Goal: Find contact information: Find contact information

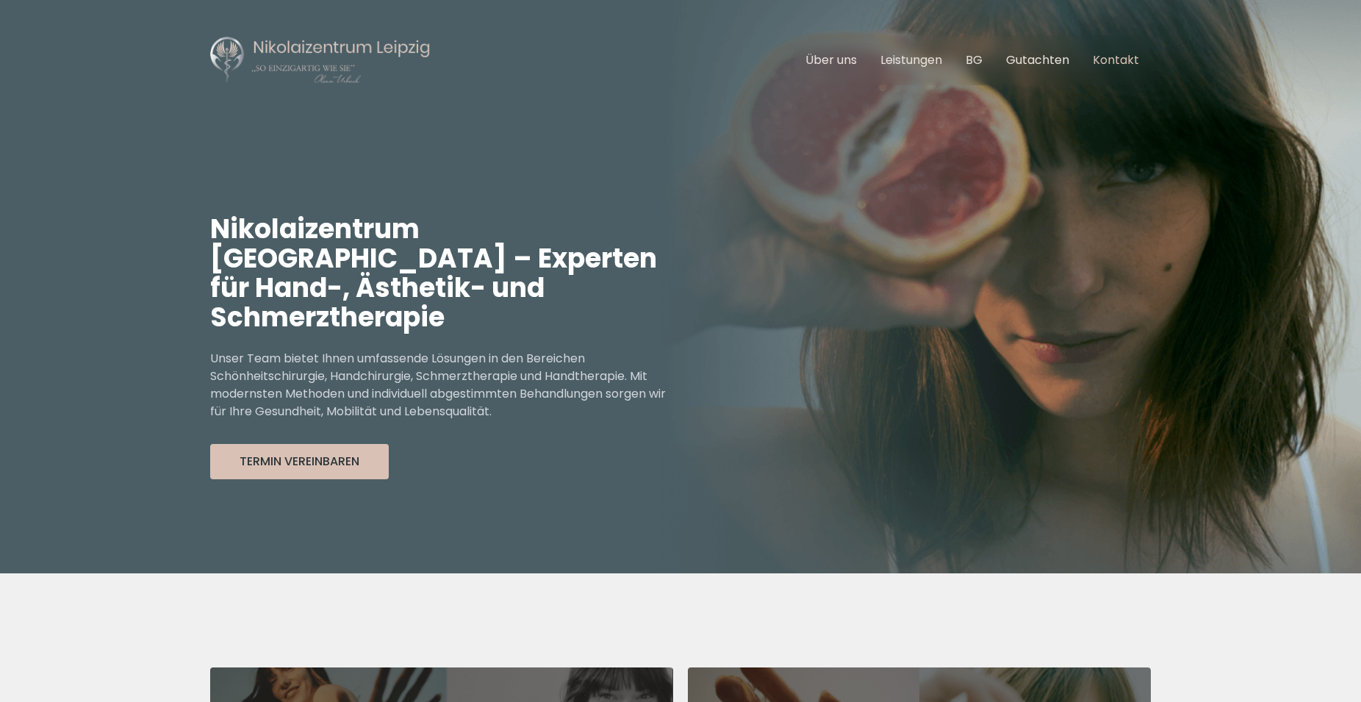
click at [1114, 65] on link "Kontakt" at bounding box center [1116, 59] width 46 height 17
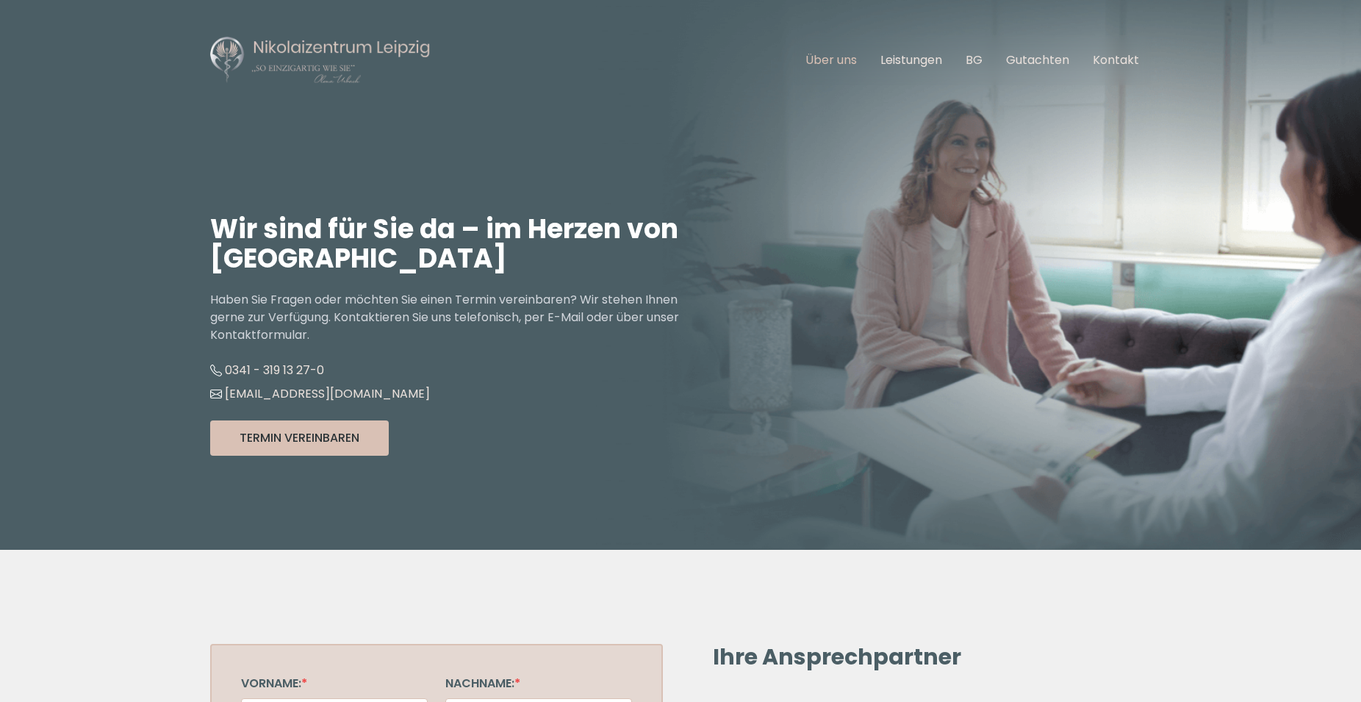
click at [838, 62] on link "Über uns" at bounding box center [830, 59] width 51 height 17
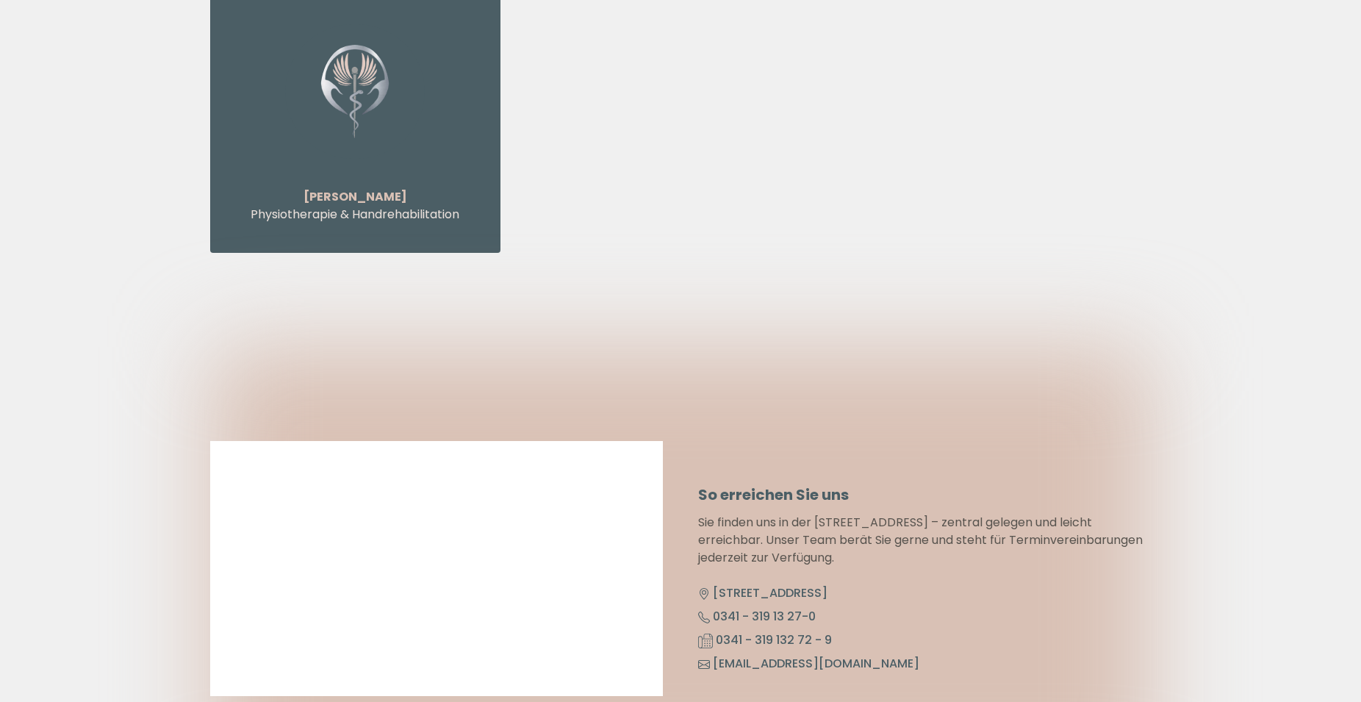
scroll to position [7495, 0]
